Goal: Information Seeking & Learning: Learn about a topic

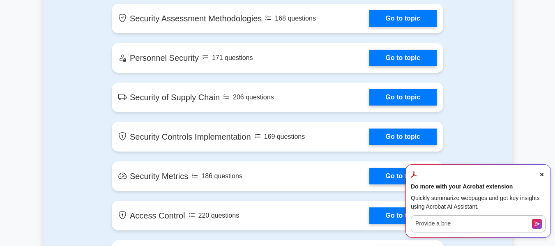
scroll to position [1273, 0]
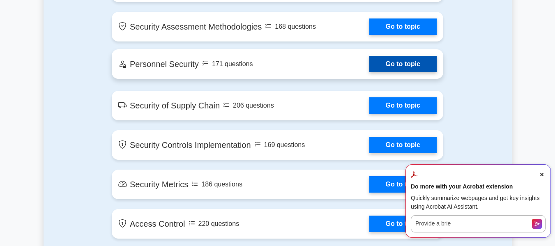
click at [388, 72] on link "Go to topic" at bounding box center [402, 64] width 67 height 16
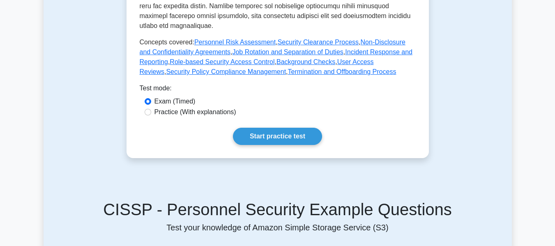
scroll to position [370, 0]
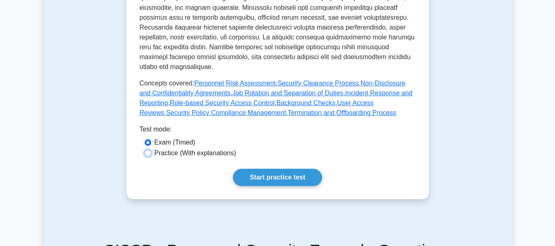
click at [147, 150] on input "Practice (With explanations)" at bounding box center [148, 153] width 7 height 7
radio input "true"
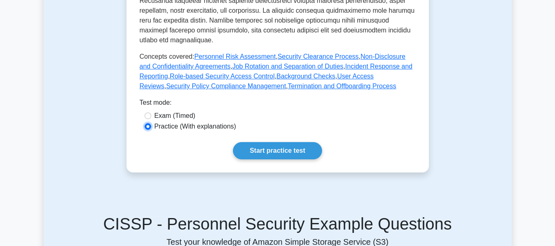
scroll to position [411, 0]
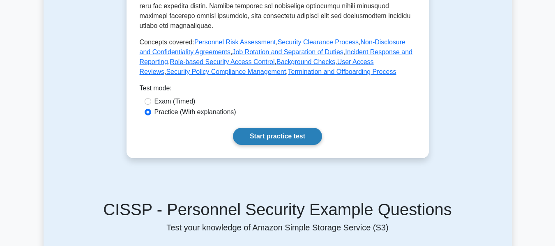
click at [269, 128] on link "Start practice test" at bounding box center [277, 136] width 89 height 17
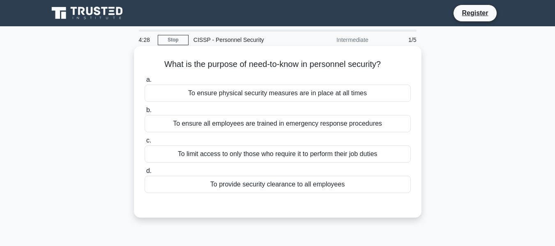
click at [227, 160] on div "To limit access to only those who require it to perform their job duties" at bounding box center [278, 153] width 266 height 17
click at [145, 143] on input "c. To limit access to only those who require it to perform their job duties" at bounding box center [145, 140] width 0 height 5
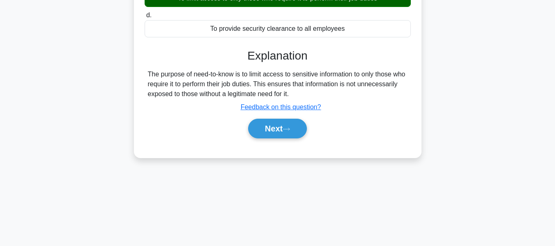
scroll to position [164, 0]
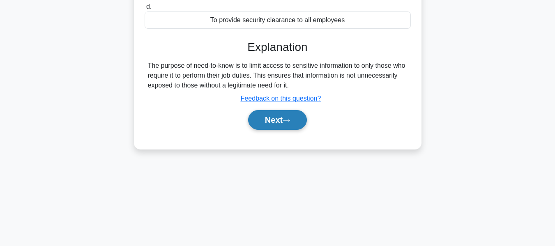
click at [257, 122] on button "Next" at bounding box center [277, 120] width 59 height 20
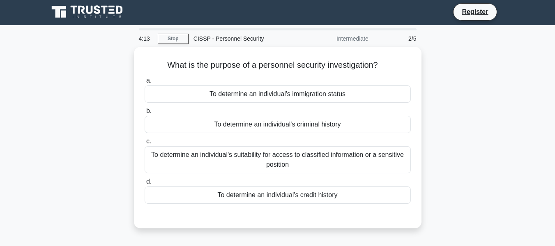
scroll to position [0, 0]
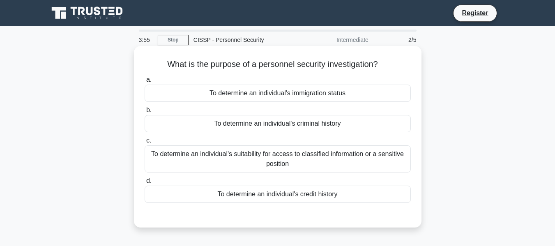
click at [311, 156] on div "To determine an individual's suitability for access to classified information o…" at bounding box center [278, 158] width 266 height 27
click at [145, 143] on input "c. To determine an individual's suitability for access to classified informatio…" at bounding box center [145, 140] width 0 height 5
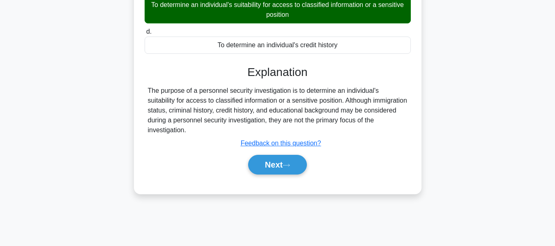
scroll to position [164, 0]
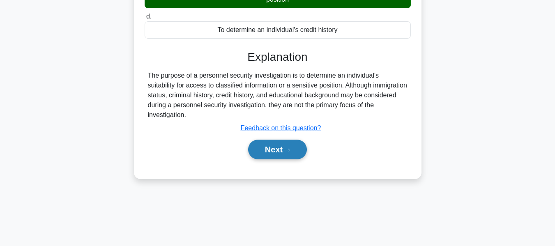
click at [298, 147] on button "Next" at bounding box center [277, 150] width 59 height 20
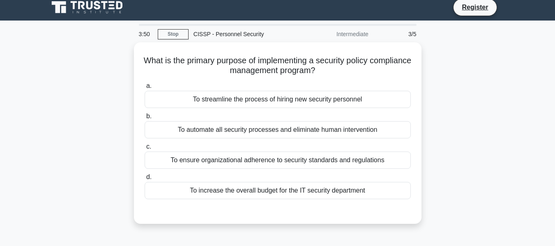
scroll to position [0, 0]
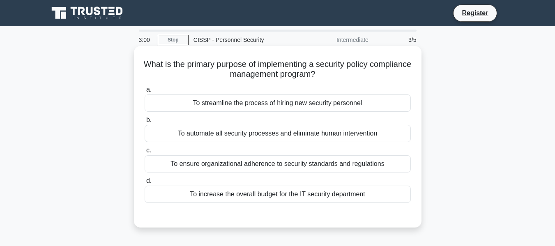
click at [271, 168] on div "To ensure organizational adherence to security standards and regulations" at bounding box center [278, 163] width 266 height 17
click at [145, 153] on input "c. To ensure organizational adherence to security standards and regulations" at bounding box center [145, 150] width 0 height 5
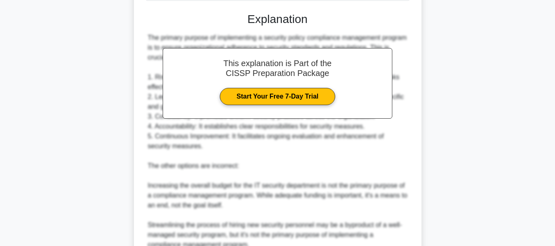
scroll to position [320, 0]
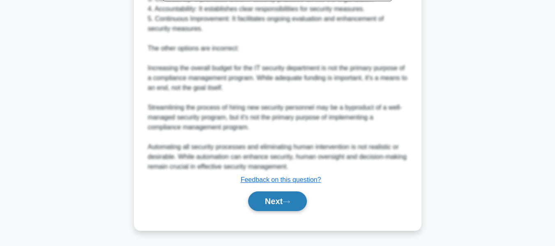
click at [264, 199] on button "Next" at bounding box center [277, 201] width 59 height 20
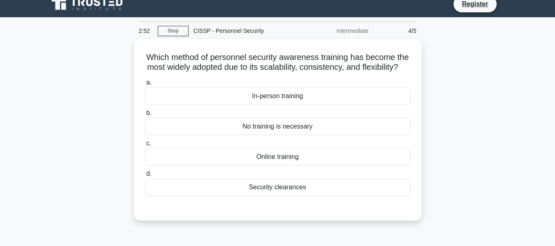
scroll to position [0, 0]
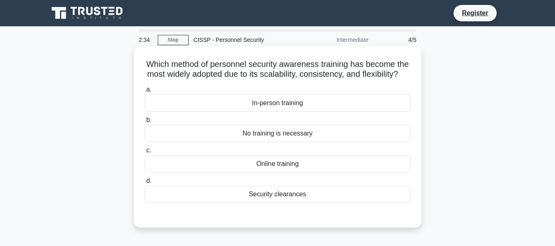
click at [315, 111] on div "In-person training" at bounding box center [278, 102] width 266 height 17
click at [145, 92] on input "a. In-person training" at bounding box center [145, 89] width 0 height 5
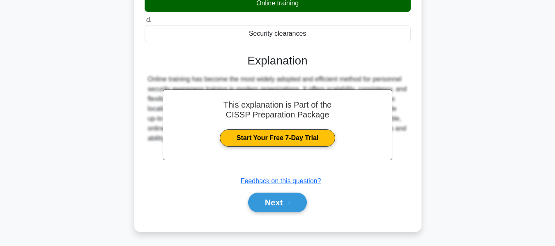
scroll to position [164, 0]
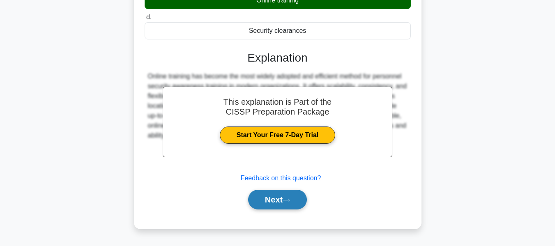
click at [268, 209] on button "Next" at bounding box center [277, 200] width 59 height 20
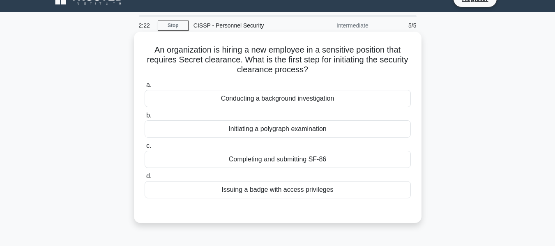
scroll to position [0, 0]
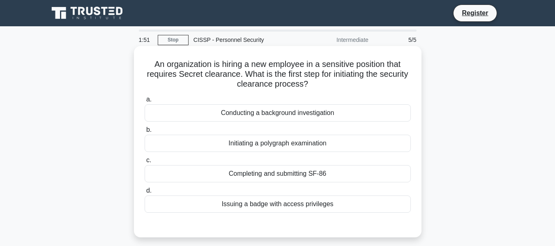
click at [265, 206] on div "Issuing a badge with access privileges" at bounding box center [278, 203] width 266 height 17
click at [145, 193] on input "d. Issuing a badge with access privileges" at bounding box center [145, 190] width 0 height 5
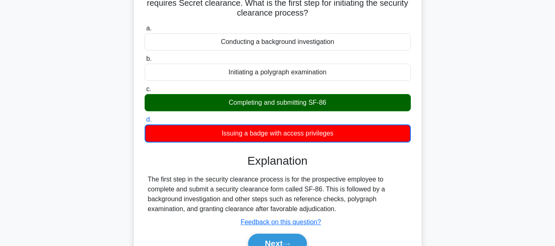
scroll to position [82, 0]
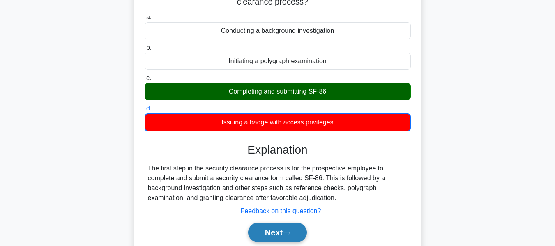
click at [253, 231] on button "Next" at bounding box center [277, 233] width 59 height 20
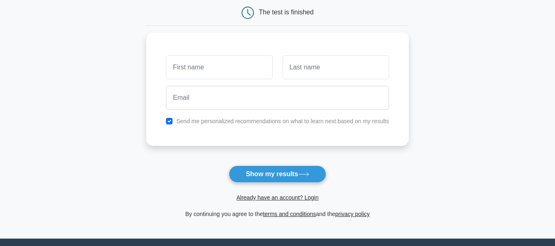
scroll to position [82, 0]
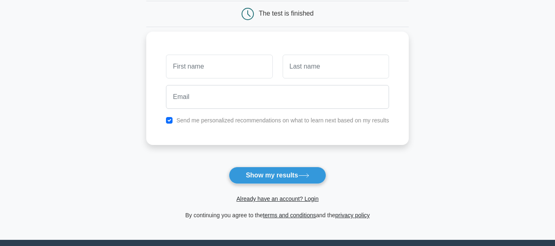
click at [248, 71] on input "text" at bounding box center [219, 67] width 106 height 24
click at [248, 63] on input "text" at bounding box center [219, 67] width 106 height 24
click at [286, 63] on input "text" at bounding box center [335, 67] width 106 height 24
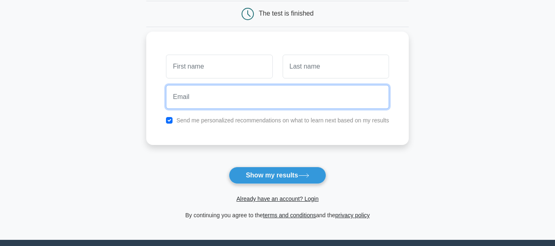
click at [280, 90] on input "email" at bounding box center [277, 97] width 223 height 24
type input "alextumwesigye51@gmail.com"
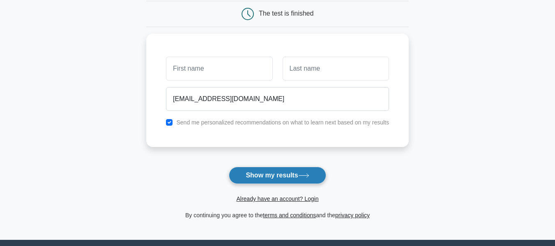
click at [274, 179] on button "Show my results" at bounding box center [277, 175] width 97 height 17
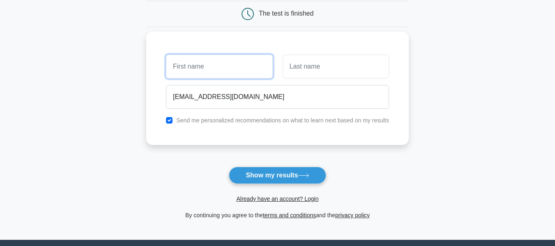
click at [243, 67] on input "text" at bounding box center [219, 67] width 106 height 24
type input "aaaaa"
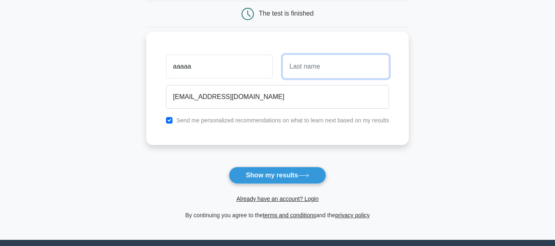
click at [288, 64] on input "text" at bounding box center [335, 67] width 106 height 24
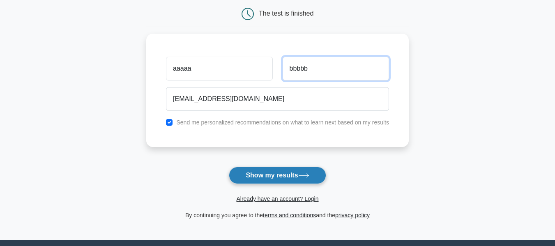
type input "bbbbb"
click at [258, 177] on button "Show my results" at bounding box center [277, 175] width 97 height 17
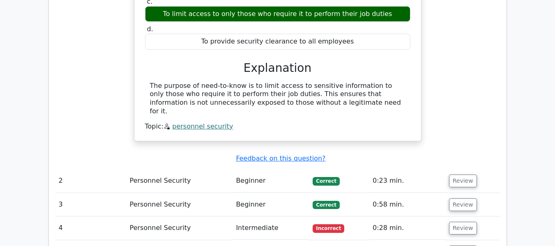
scroll to position [642, 0]
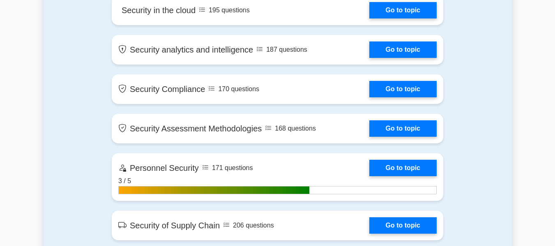
scroll to position [1232, 0]
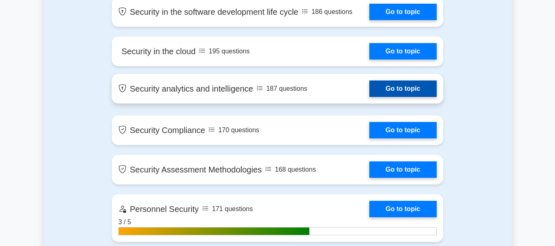
click at [369, 97] on link "Go to topic" at bounding box center [402, 88] width 67 height 16
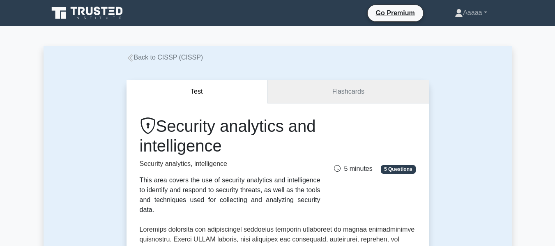
click at [292, 95] on link "Flashcards" at bounding box center [347, 91] width 161 height 23
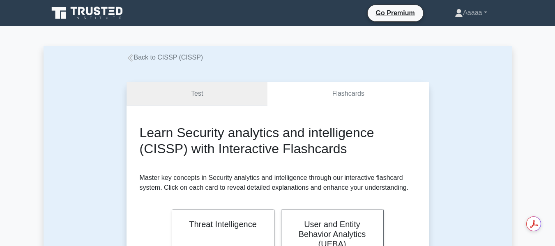
click at [212, 93] on link "Test" at bounding box center [196, 93] width 141 height 23
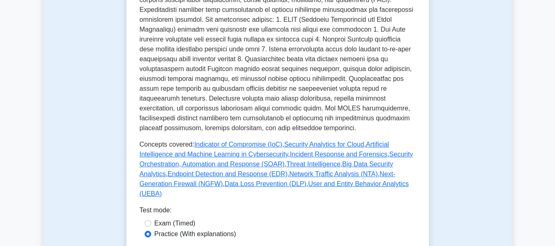
scroll to position [411, 0]
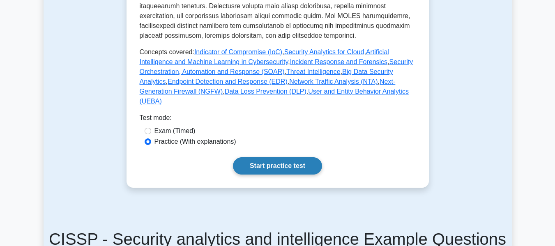
click at [269, 157] on link "Start practice test" at bounding box center [277, 165] width 89 height 17
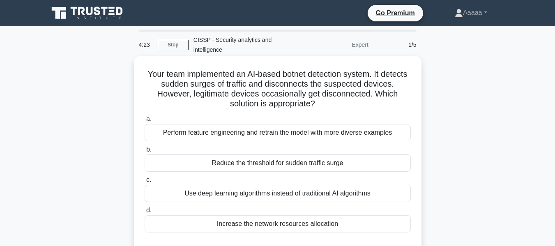
scroll to position [41, 0]
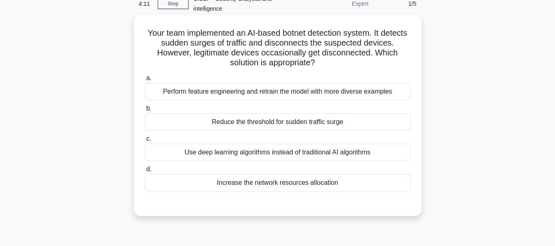
click at [264, 156] on div "Use deep learning algorithms instead of traditional AI algorithms" at bounding box center [278, 152] width 266 height 17
click at [145, 142] on input "c. Use deep learning algorithms instead of traditional AI algorithms" at bounding box center [145, 138] width 0 height 5
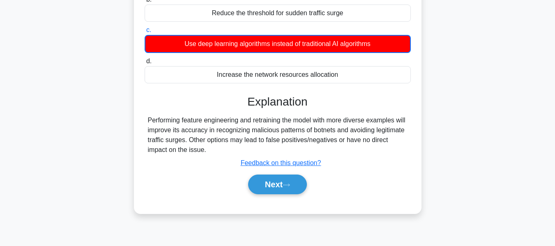
scroll to position [164, 0]
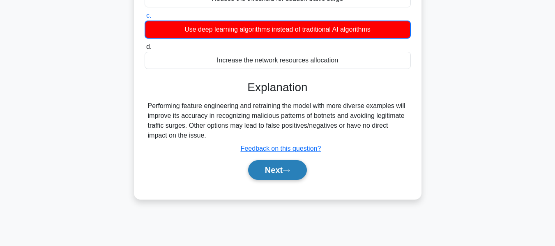
click at [262, 168] on button "Next" at bounding box center [277, 170] width 59 height 20
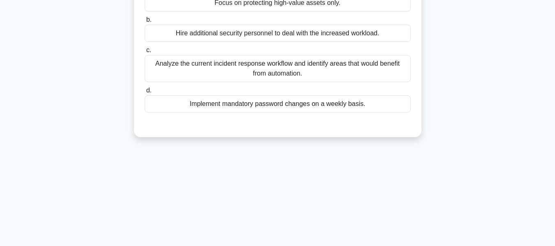
scroll to position [41, 0]
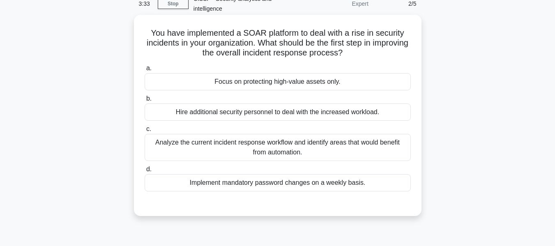
click at [338, 147] on div "Analyze the current incident response workflow and identify areas that would be…" at bounding box center [278, 147] width 266 height 27
click at [145, 132] on input "c. Analyze the current incident response workflow and identify areas that would…" at bounding box center [145, 128] width 0 height 5
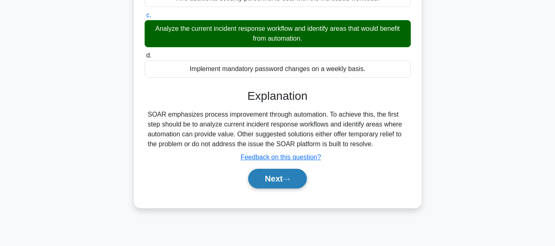
scroll to position [164, 0]
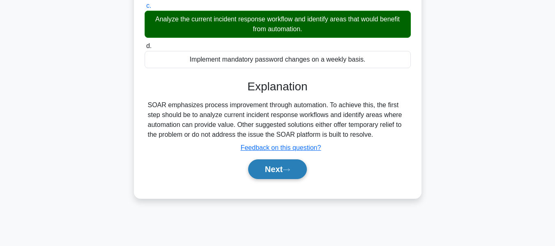
click at [292, 167] on button "Next" at bounding box center [277, 169] width 59 height 20
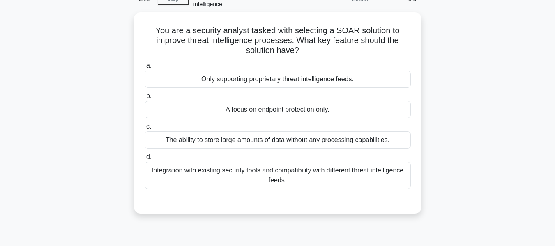
scroll to position [41, 0]
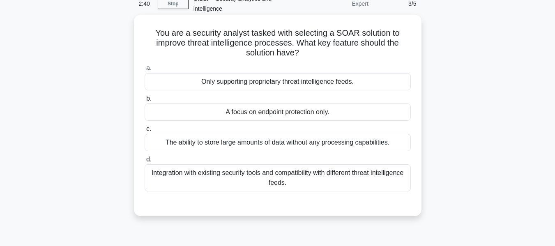
click at [251, 178] on div "Integration with existing security tools and compatibility with different threa…" at bounding box center [278, 177] width 266 height 27
click at [145, 162] on input "d. Integration with existing security tools and compatibility with different th…" at bounding box center [145, 159] width 0 height 5
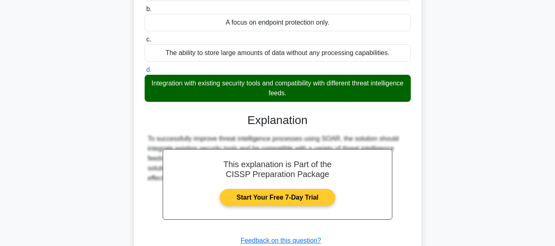
scroll to position [197, 0]
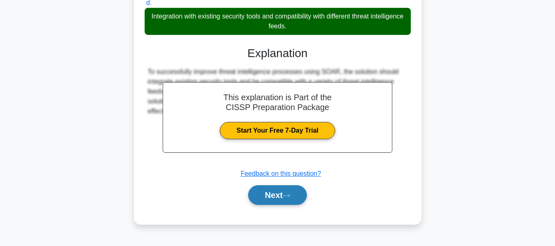
click at [274, 196] on button "Next" at bounding box center [277, 195] width 59 height 20
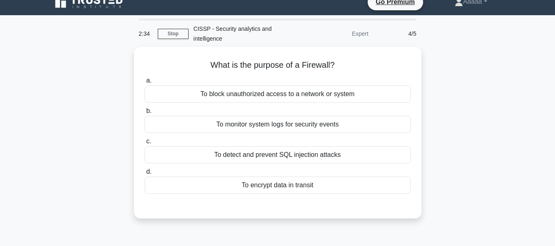
scroll to position [0, 0]
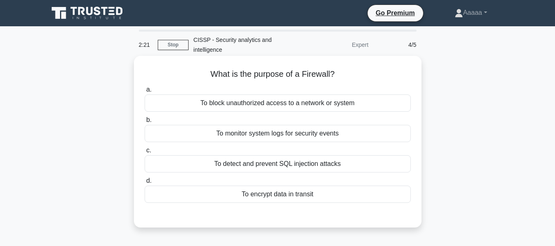
click at [265, 106] on div "To block unauthorized access to a network or system" at bounding box center [278, 102] width 266 height 17
click at [145, 92] on input "a. To block unauthorized access to a network or system" at bounding box center [145, 89] width 0 height 5
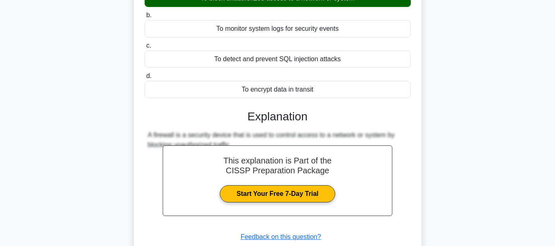
scroll to position [123, 0]
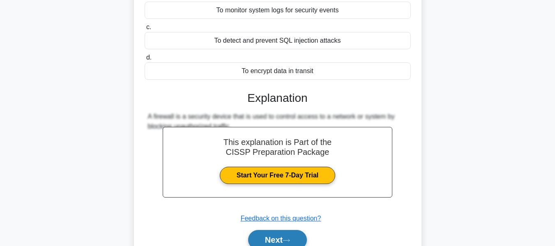
click at [273, 239] on button "Next" at bounding box center [277, 240] width 59 height 20
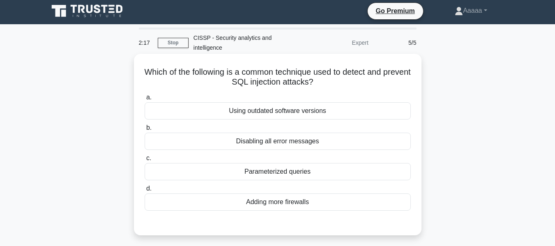
scroll to position [0, 0]
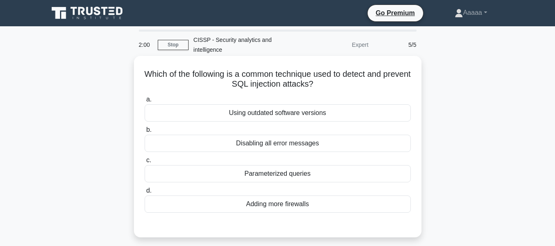
click at [297, 176] on div "Parameterized queries" at bounding box center [278, 173] width 266 height 17
click at [145, 163] on input "c. Parameterized queries" at bounding box center [145, 160] width 0 height 5
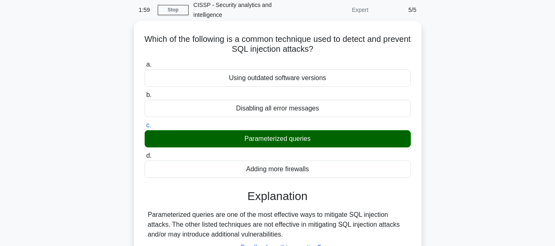
scroll to position [123, 0]
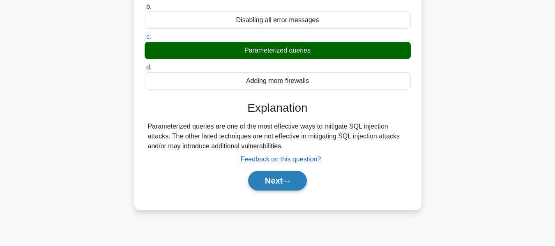
click at [271, 177] on button "Next" at bounding box center [277, 181] width 59 height 20
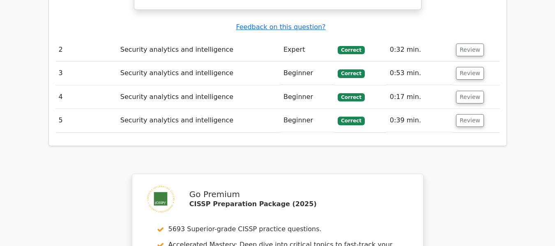
scroll to position [1182, 0]
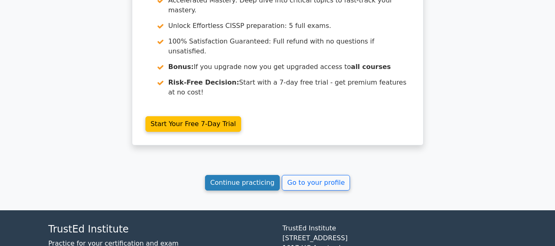
click at [246, 175] on link "Continue practicing" at bounding box center [242, 183] width 75 height 16
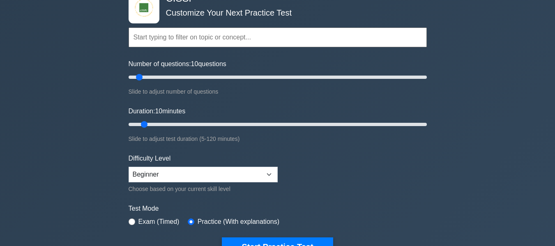
scroll to position [82, 0]
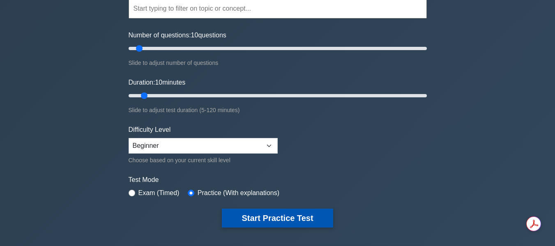
click at [273, 217] on button "Start Practice Test" at bounding box center [277, 218] width 111 height 19
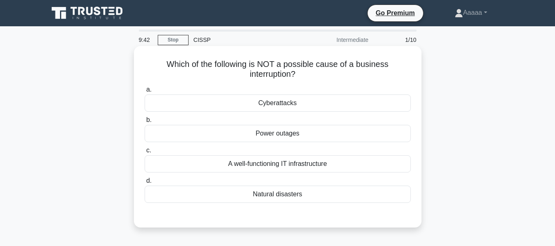
click at [250, 164] on div "A well-functioning IT infrastructure" at bounding box center [278, 163] width 266 height 17
click at [145, 153] on input "c. A well-functioning IT infrastructure" at bounding box center [145, 150] width 0 height 5
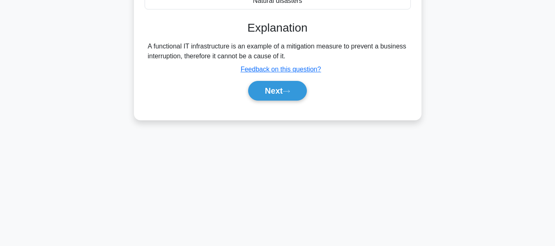
scroll to position [197, 0]
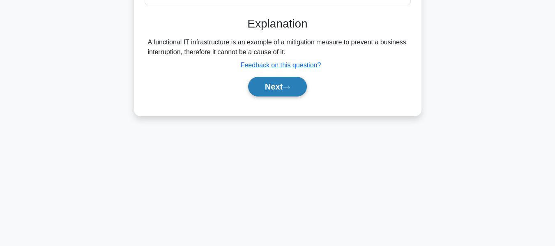
click at [271, 85] on button "Next" at bounding box center [277, 87] width 59 height 20
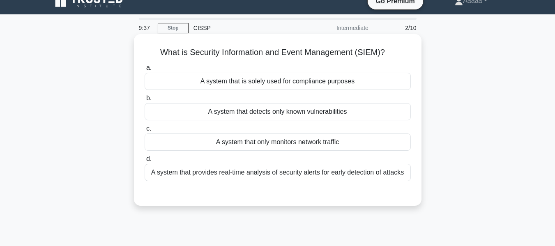
scroll to position [0, 0]
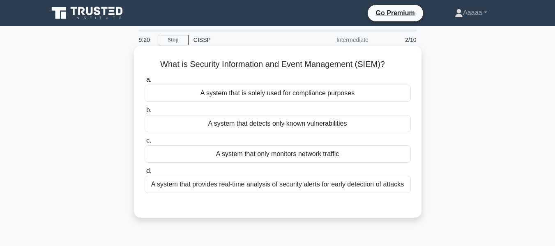
click at [292, 184] on div "A system that provides real-time analysis of security alerts for early detectio…" at bounding box center [278, 184] width 266 height 17
click at [145, 174] on input "d. A system that provides real-time analysis of security alerts for early detec…" at bounding box center [145, 170] width 0 height 5
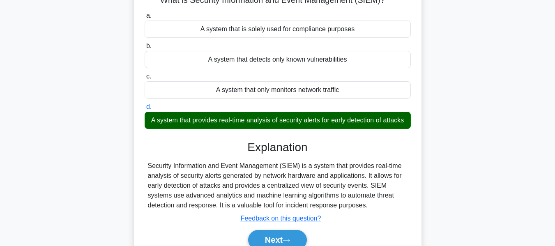
scroll to position [123, 0]
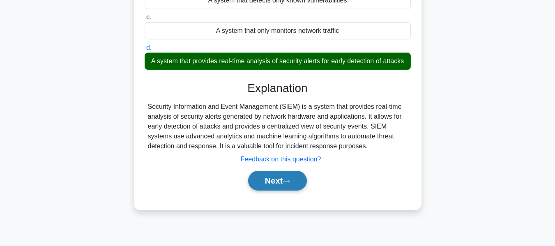
click at [289, 184] on icon at bounding box center [285, 181] width 7 height 5
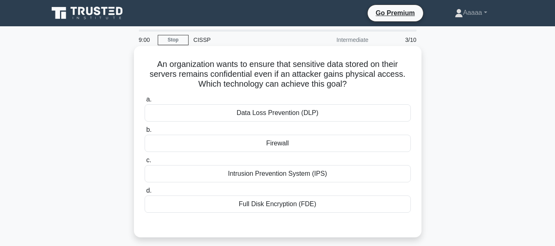
scroll to position [41, 0]
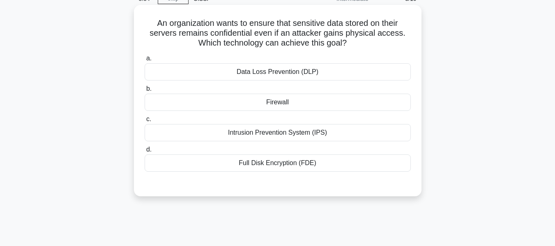
click at [278, 166] on div "Full Disk Encryption (FDE)" at bounding box center [278, 162] width 266 height 17
click at [145, 152] on input "d. Full Disk Encryption (FDE)" at bounding box center [145, 149] width 0 height 5
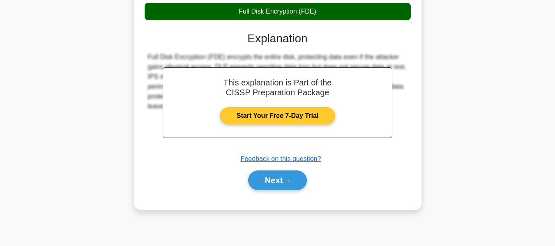
scroll to position [197, 0]
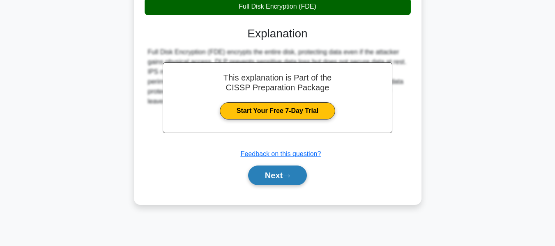
click at [270, 176] on button "Next" at bounding box center [277, 175] width 59 height 20
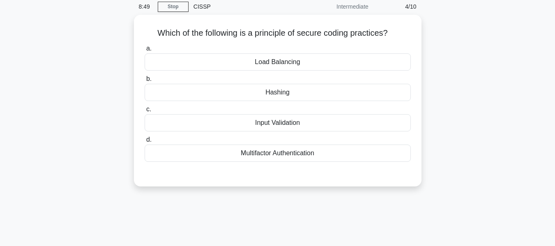
scroll to position [0, 0]
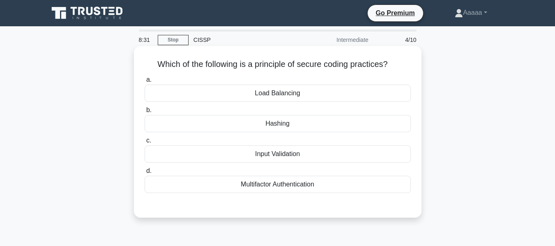
click at [267, 153] on div "Input Validation" at bounding box center [278, 153] width 266 height 17
click at [145, 143] on input "c. Input Validation" at bounding box center [145, 140] width 0 height 5
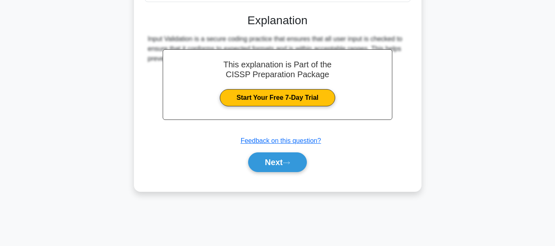
scroll to position [197, 0]
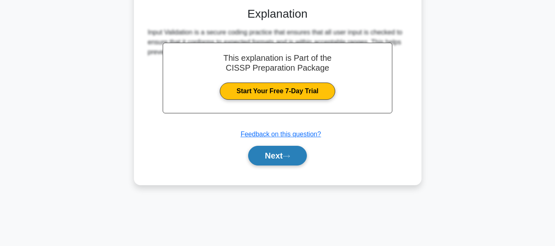
click at [267, 161] on button "Next" at bounding box center [277, 156] width 59 height 20
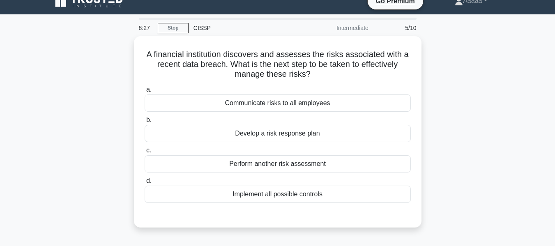
scroll to position [0, 0]
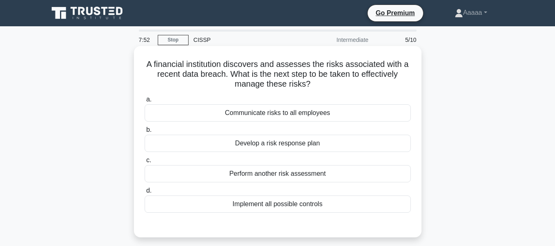
click at [236, 144] on div "Develop a risk response plan" at bounding box center [278, 143] width 266 height 17
click at [145, 133] on input "b. Develop a risk response plan" at bounding box center [145, 129] width 0 height 5
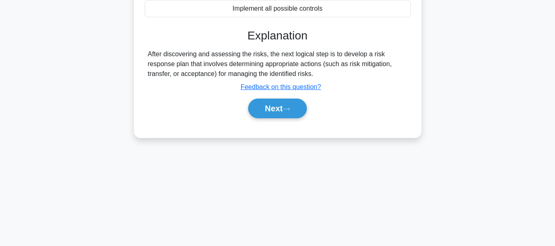
scroll to position [197, 0]
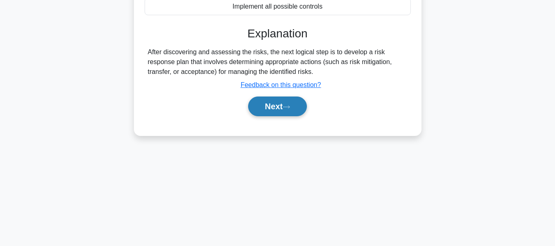
click at [265, 106] on button "Next" at bounding box center [277, 106] width 59 height 20
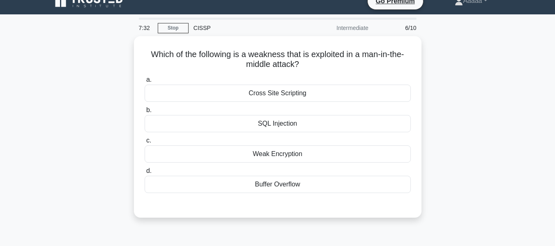
scroll to position [0, 0]
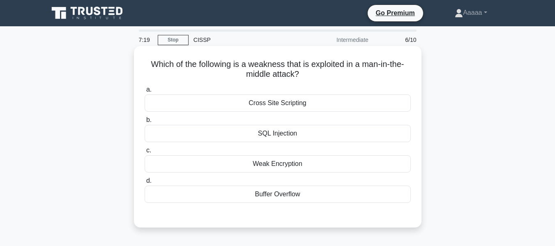
click at [280, 193] on div "Buffer Overflow" at bounding box center [278, 194] width 266 height 17
click at [145, 184] on input "d. Buffer Overflow" at bounding box center [145, 180] width 0 height 5
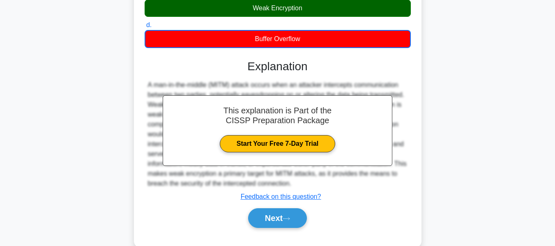
scroll to position [197, 0]
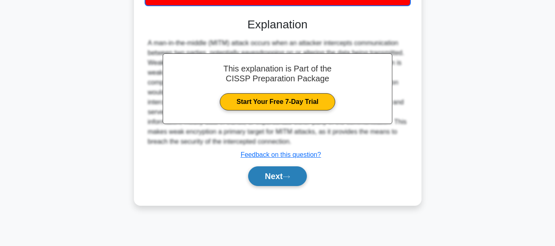
click at [269, 176] on button "Next" at bounding box center [277, 176] width 59 height 20
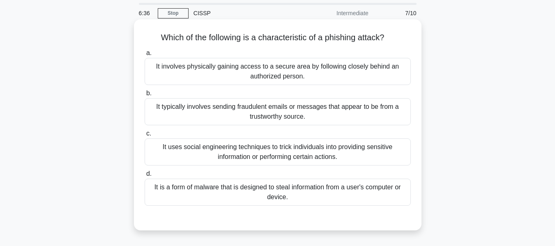
scroll to position [41, 0]
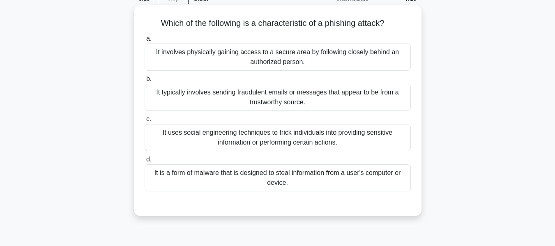
click at [259, 97] on div "It typically involves sending fraudulent emails or messages that appear to be f…" at bounding box center [278, 97] width 266 height 27
click at [145, 82] on input "b. It typically involves sending fraudulent emails or messages that appear to b…" at bounding box center [145, 78] width 0 height 5
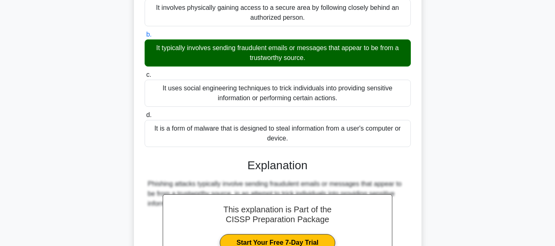
scroll to position [164, 0]
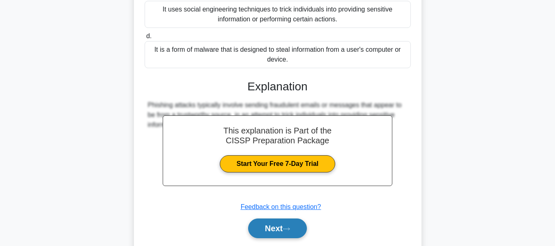
click at [274, 230] on button "Next" at bounding box center [277, 228] width 59 height 20
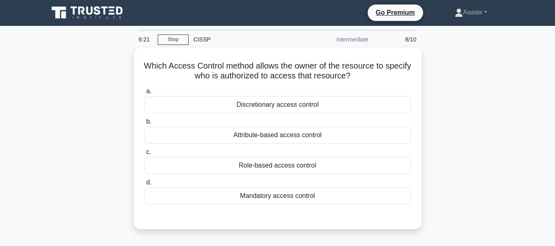
scroll to position [0, 0]
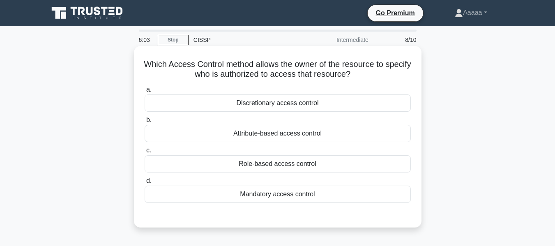
click at [278, 168] on div "Role-based access control" at bounding box center [278, 163] width 266 height 17
click at [145, 153] on input "c. Role-based access control" at bounding box center [145, 150] width 0 height 5
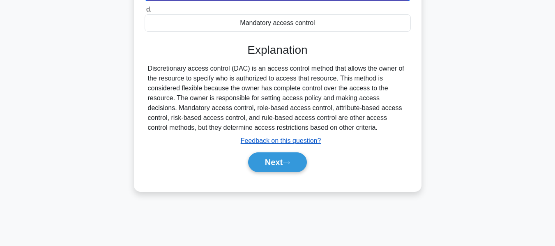
scroll to position [197, 0]
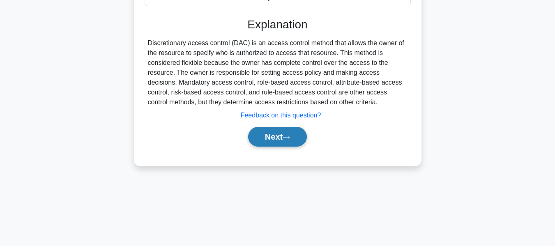
click at [278, 139] on button "Next" at bounding box center [277, 137] width 59 height 20
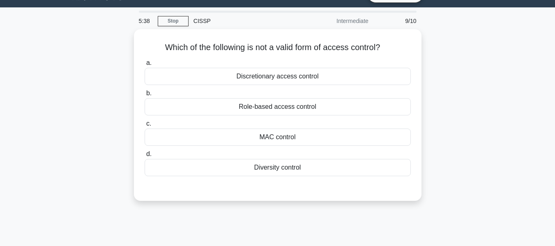
scroll to position [0, 0]
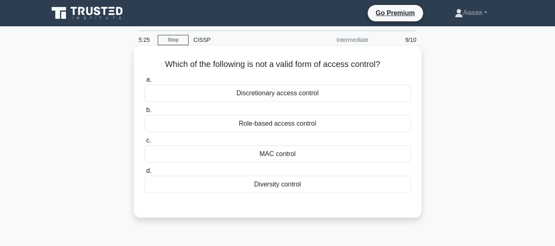
click at [284, 185] on div "Diversity control" at bounding box center [278, 184] width 266 height 17
click at [145, 174] on input "d. Diversity control" at bounding box center [145, 170] width 0 height 5
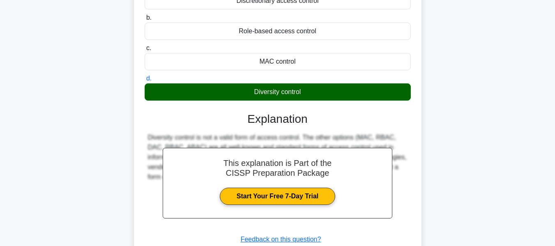
scroll to position [164, 0]
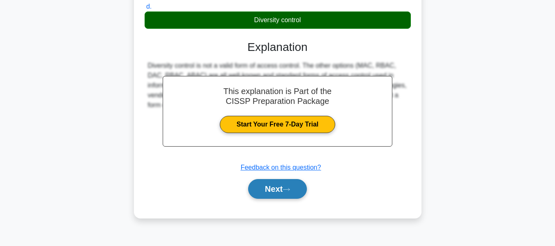
click at [276, 183] on button "Next" at bounding box center [277, 189] width 59 height 20
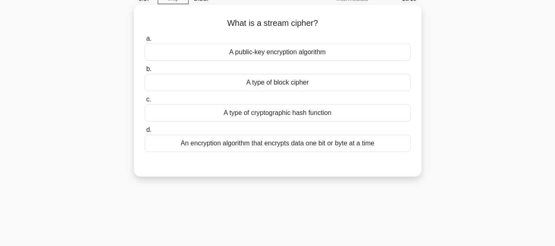
scroll to position [0, 0]
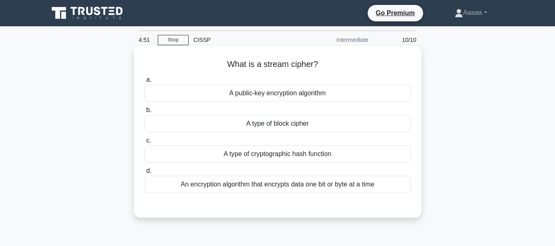
click at [256, 186] on div "An encryption algorithm that encrypts data one bit or byte at a time" at bounding box center [278, 184] width 266 height 17
click at [145, 174] on input "d. An encryption algorithm that encrypts data one bit or byte at a time" at bounding box center [145, 170] width 0 height 5
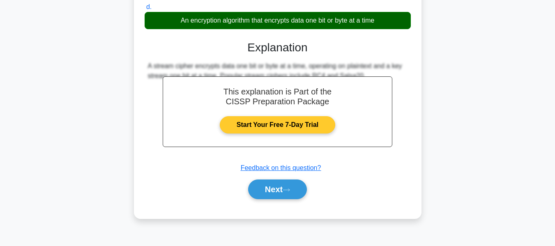
scroll to position [164, 0]
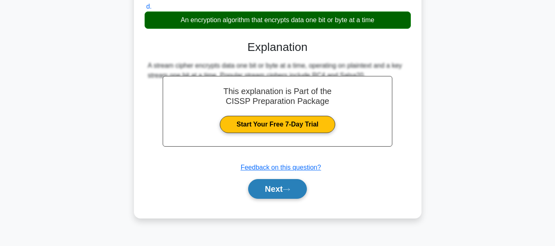
click at [263, 193] on button "Next" at bounding box center [277, 189] width 59 height 20
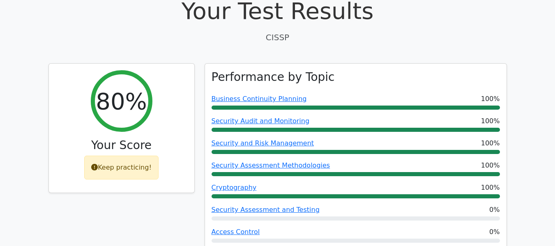
scroll to position [287, 0]
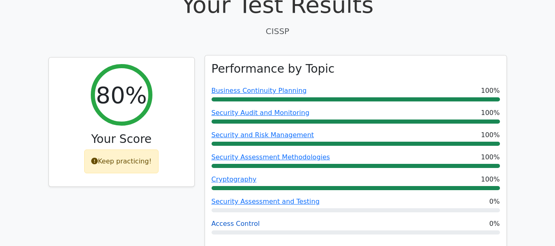
click at [243, 220] on link "Access Control" at bounding box center [235, 224] width 48 height 8
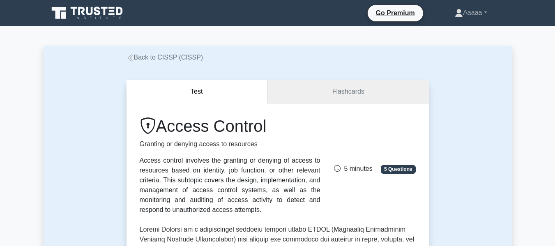
click at [299, 89] on link "Flashcards" at bounding box center [347, 91] width 161 height 23
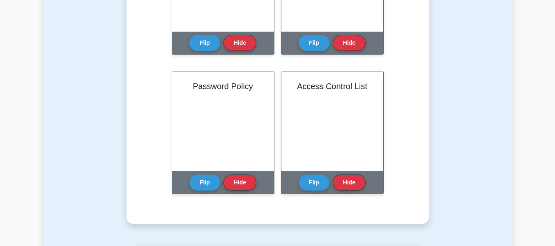
scroll to position [985, 0]
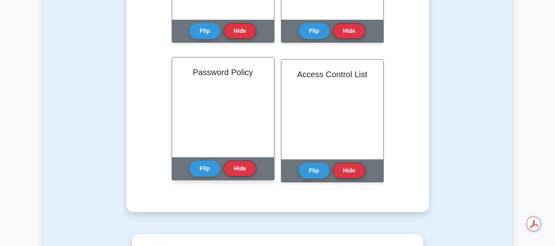
click at [209, 107] on div "Password Policy" at bounding box center [223, 107] width 102 height 100
click at [203, 167] on button "Flip" at bounding box center [204, 168] width 31 height 16
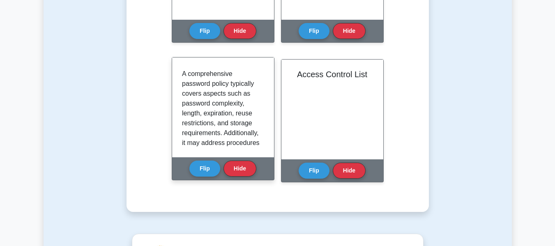
scroll to position [0, 0]
